Goal: Task Accomplishment & Management: Use online tool/utility

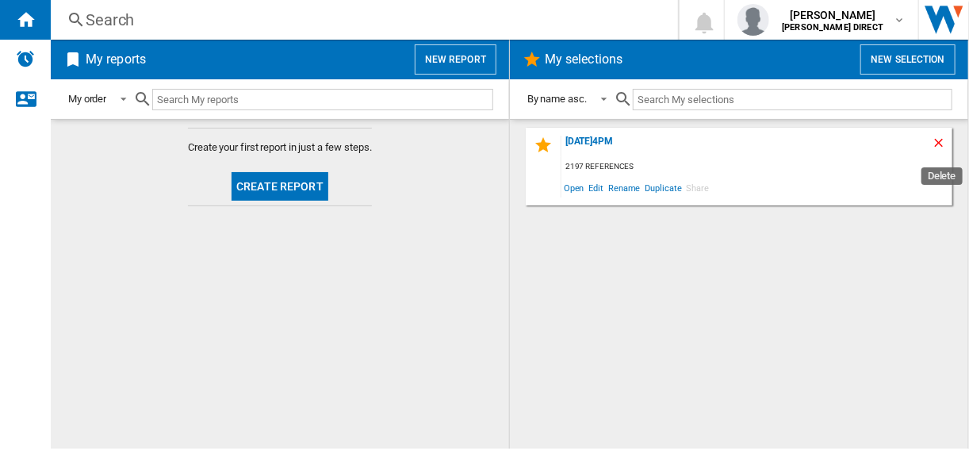
click at [940, 144] on ng-md-icon "Delete" at bounding box center [941, 145] width 19 height 19
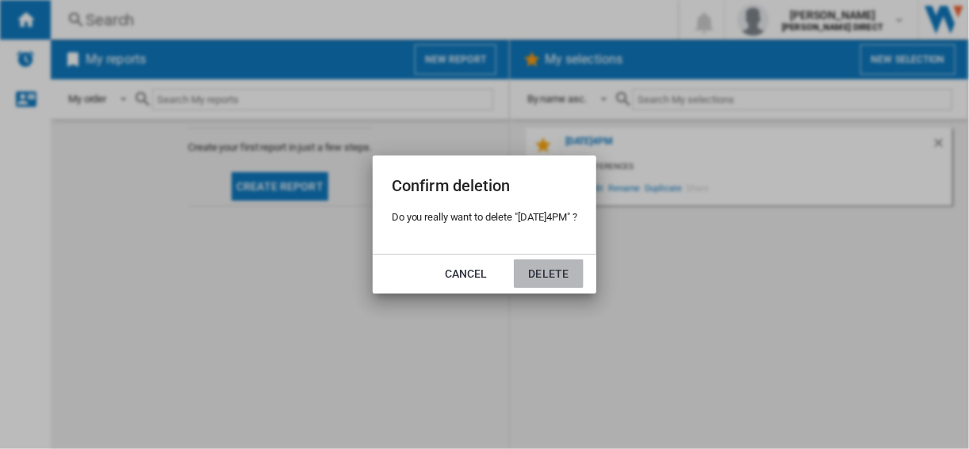
click at [546, 273] on button "Delete" at bounding box center [549, 273] width 70 height 29
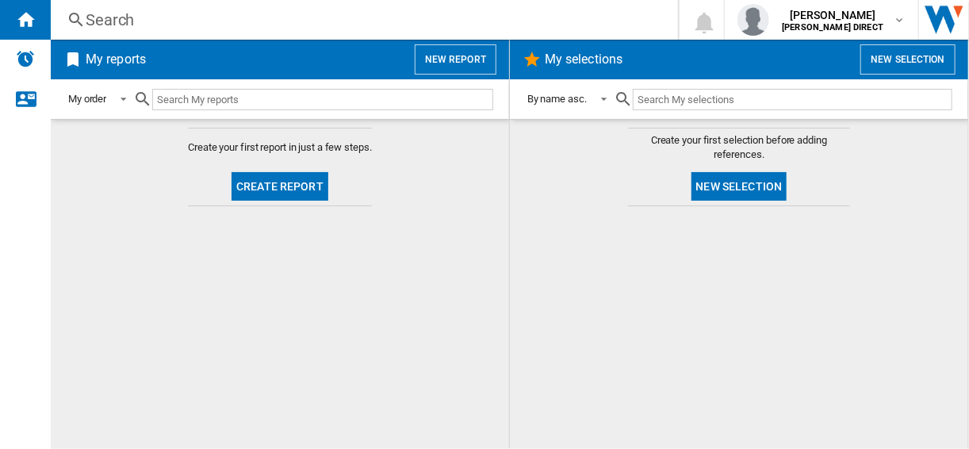
click at [770, 187] on button "New selection" at bounding box center [739, 186] width 96 height 29
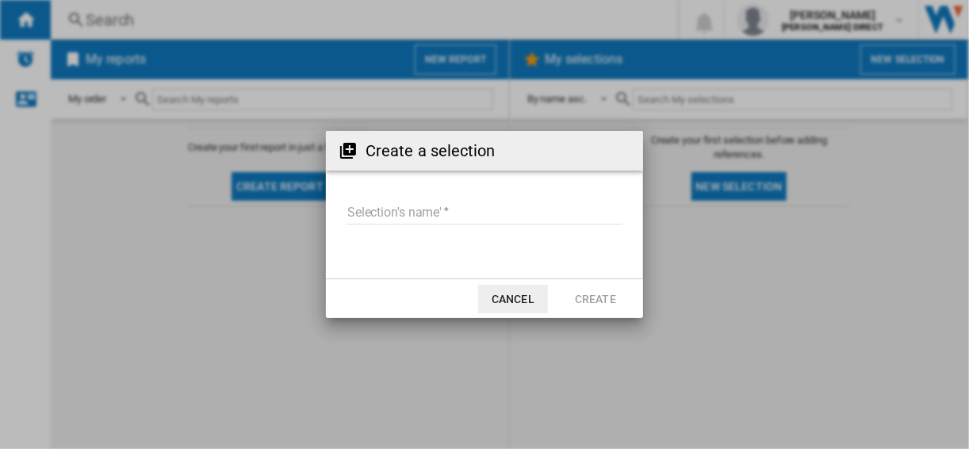
click at [468, 220] on input "Selection's name'" at bounding box center [485, 213] width 276 height 24
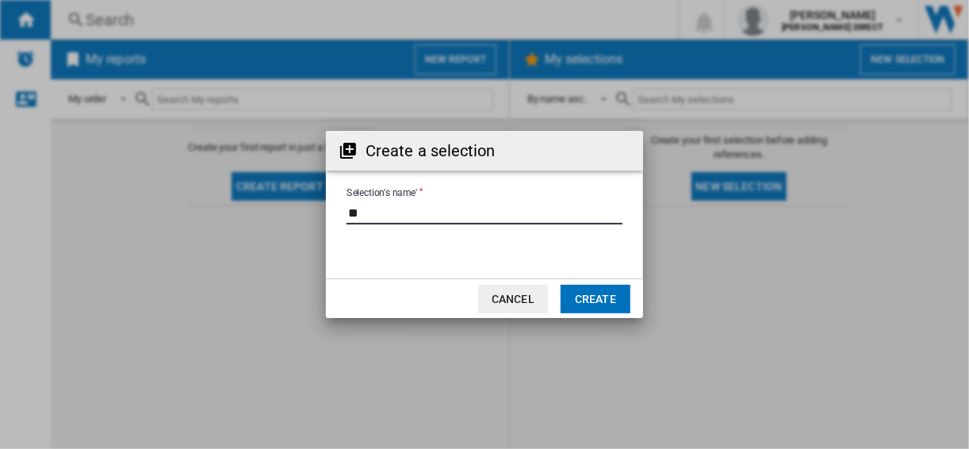
type input "*"
type input "*********"
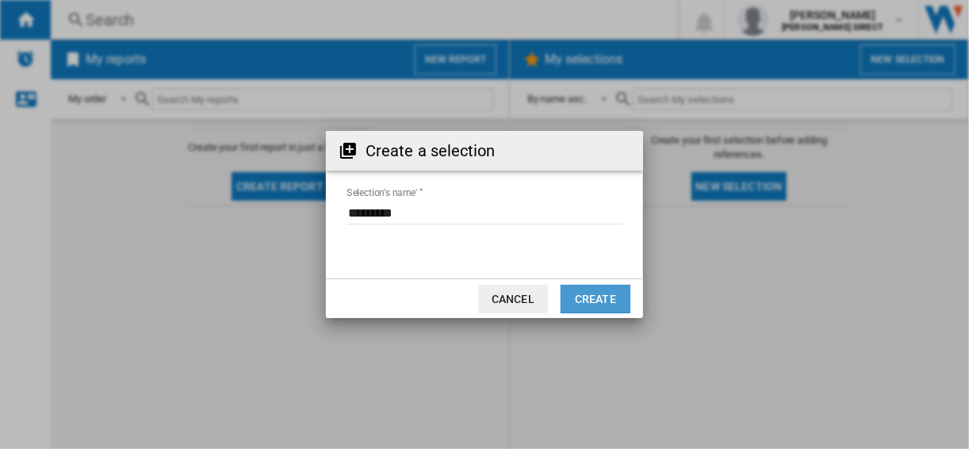
click at [603, 303] on button "Create" at bounding box center [596, 299] width 70 height 29
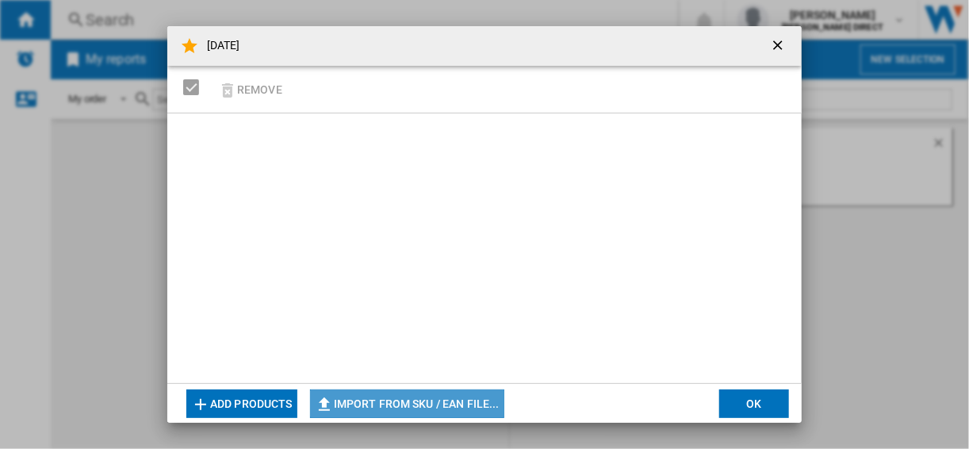
click at [423, 392] on button "Import from SKU / EAN file..." at bounding box center [407, 403] width 194 height 29
type input "**********"
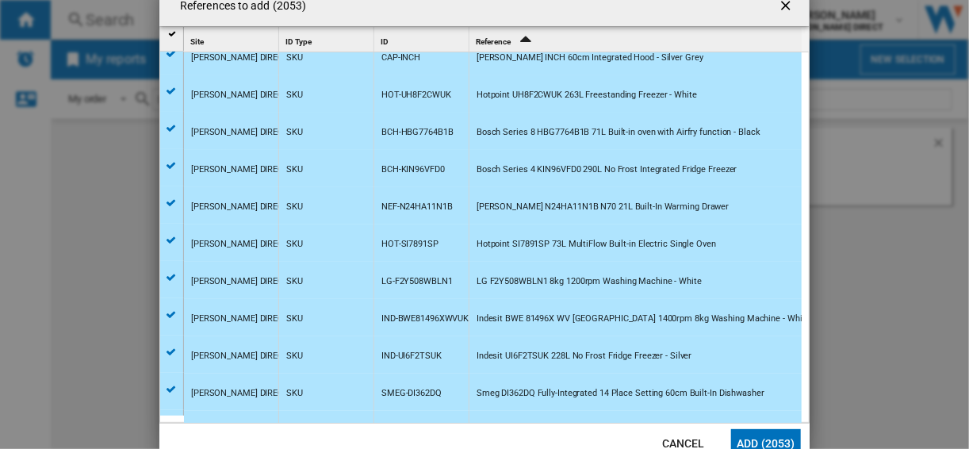
scroll to position [190, 0]
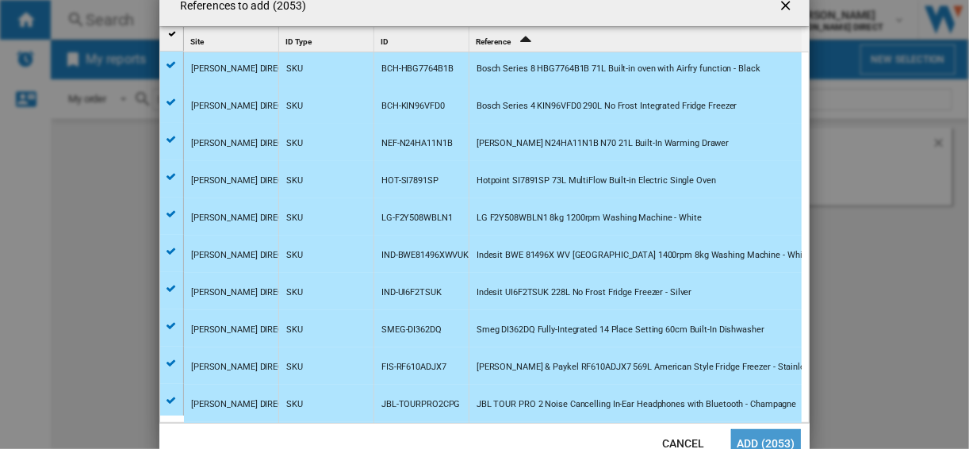
click at [747, 446] on button "Add (2053)" at bounding box center [766, 443] width 70 height 29
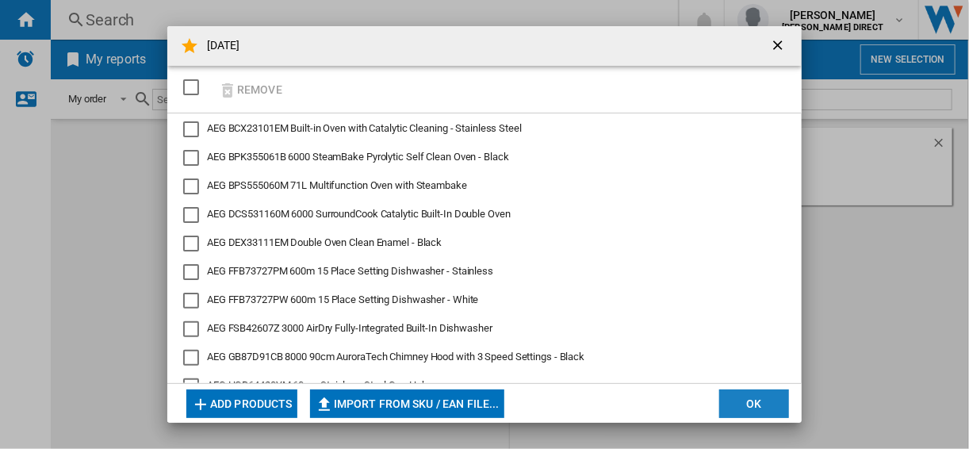
click at [758, 405] on button "OK" at bounding box center [754, 403] width 70 height 29
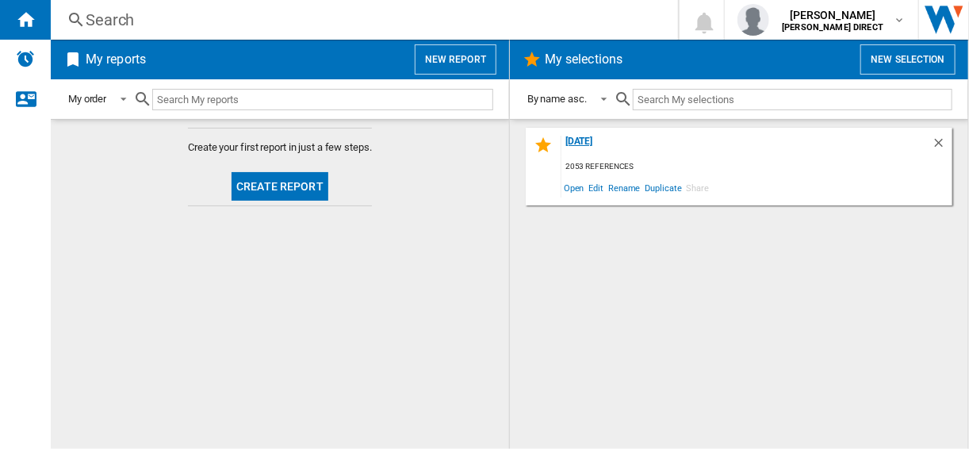
click at [590, 146] on div "[DATE]" at bounding box center [746, 146] width 370 height 21
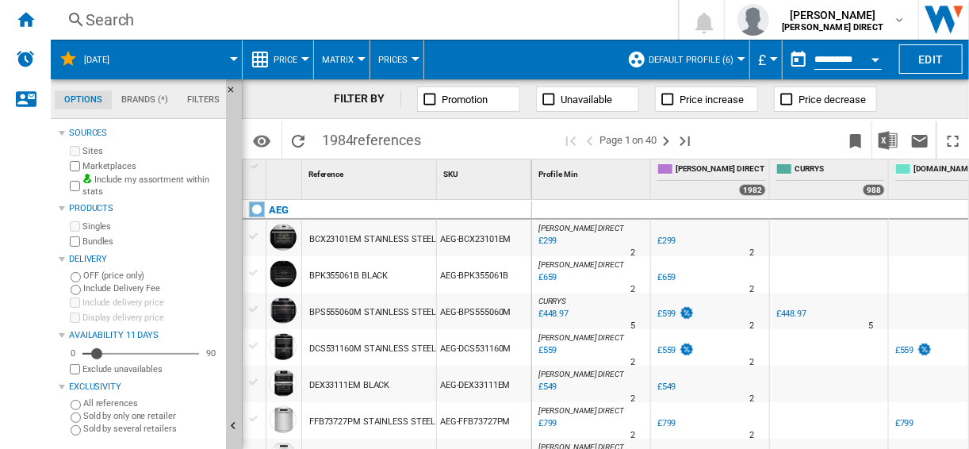
click at [702, 59] on span "Default profile (6)" at bounding box center [691, 60] width 85 height 10
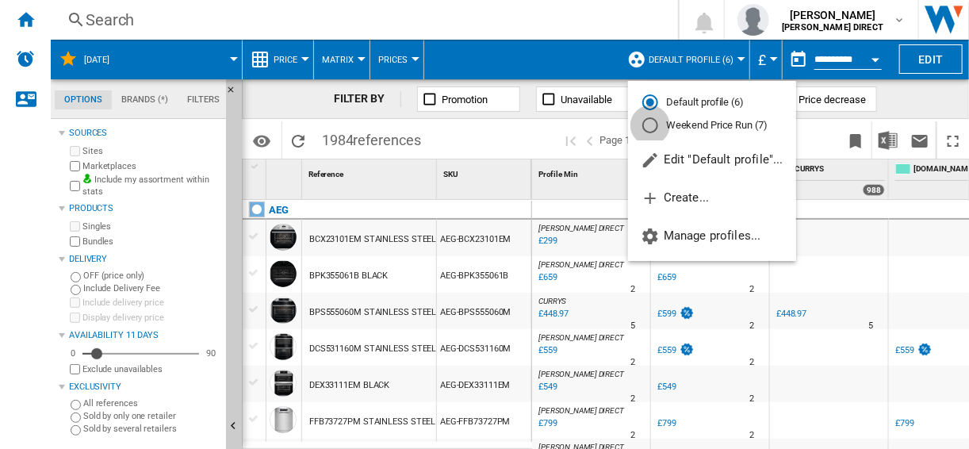
click at [648, 125] on div "Weekend Price Run (7)" at bounding box center [650, 125] width 16 height 16
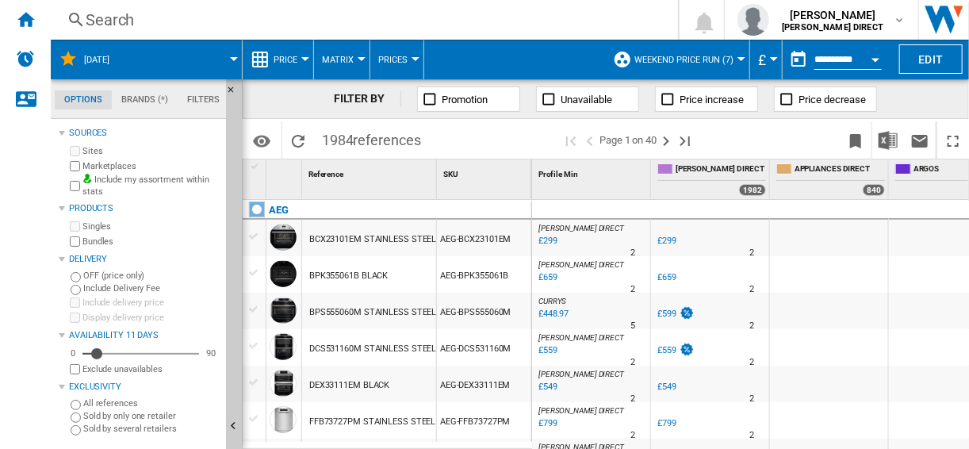
click at [706, 51] on button "Weekend Price Run (7)" at bounding box center [687, 60] width 107 height 40
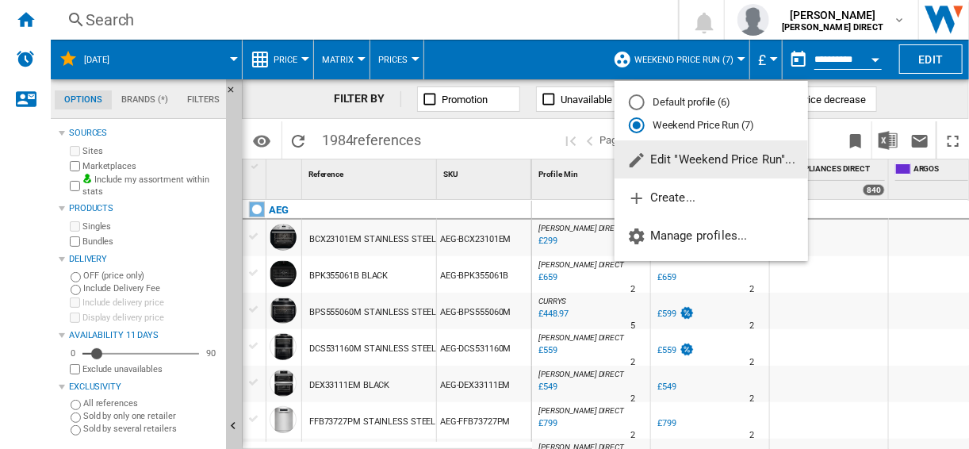
click at [580, 64] on md-backdrop at bounding box center [484, 224] width 969 height 449
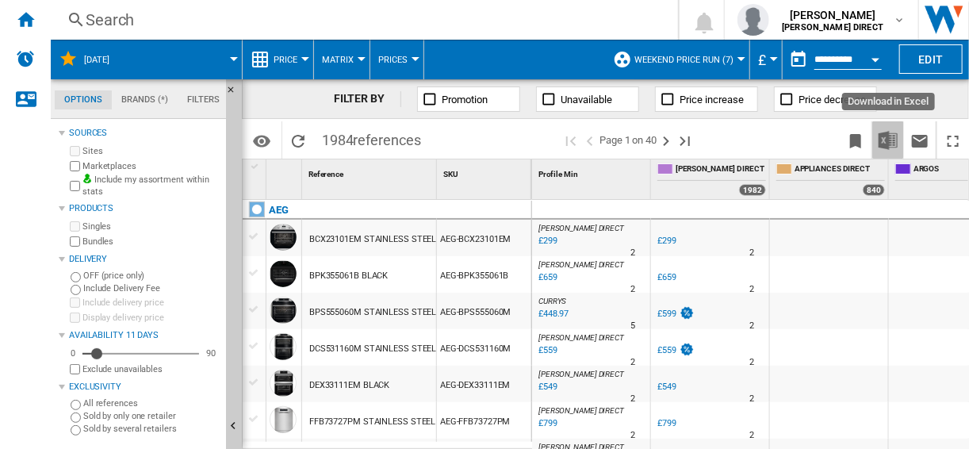
click at [891, 133] on img "Download in Excel" at bounding box center [888, 140] width 19 height 19
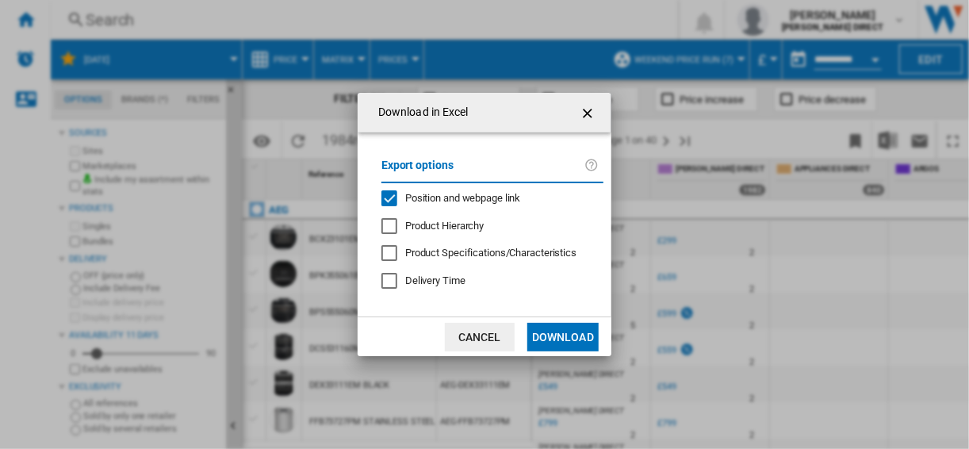
click at [387, 198] on div "Position and webpage link" at bounding box center [389, 198] width 16 height 16
click at [557, 336] on button "Download" at bounding box center [562, 337] width 71 height 29
